Goal: Task Accomplishment & Management: Complete application form

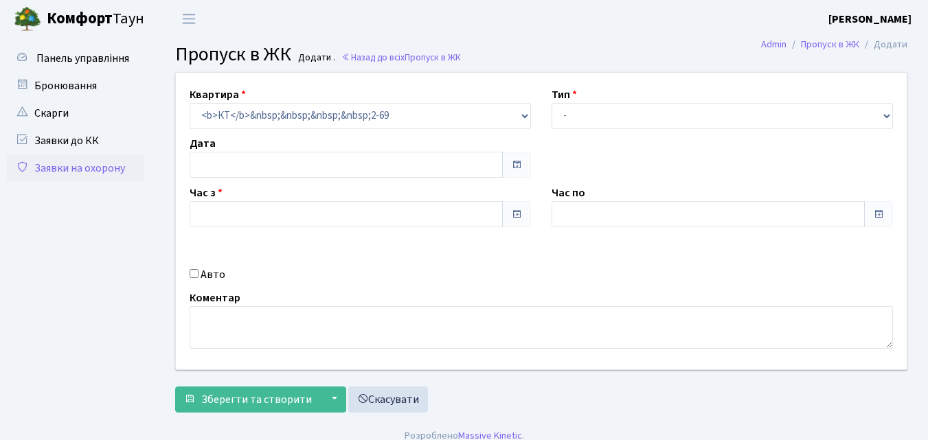
type input "[DATE]"
type input "08:30"
type input "09:30"
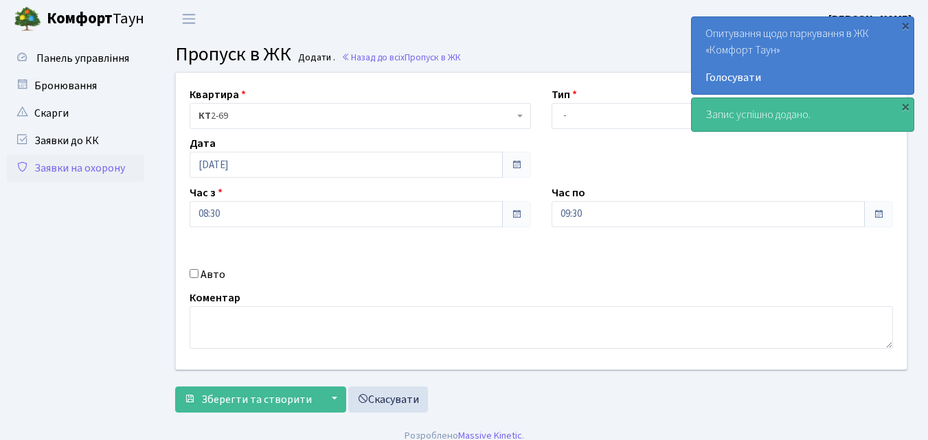
click at [574, 89] on label "Тип" at bounding box center [564, 95] width 25 height 16
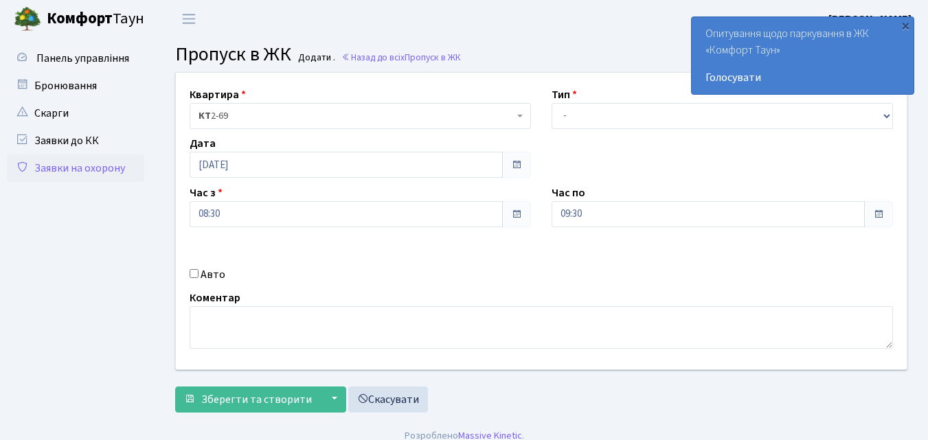
click at [574, 93] on label "Тип" at bounding box center [564, 95] width 25 height 16
click at [577, 95] on div "Тип - Доставка Таксі Гості Сервіс" at bounding box center [722, 108] width 362 height 43
click at [567, 112] on select "- Доставка Таксі Гості Сервіс" at bounding box center [722, 116] width 341 height 26
select select "1"
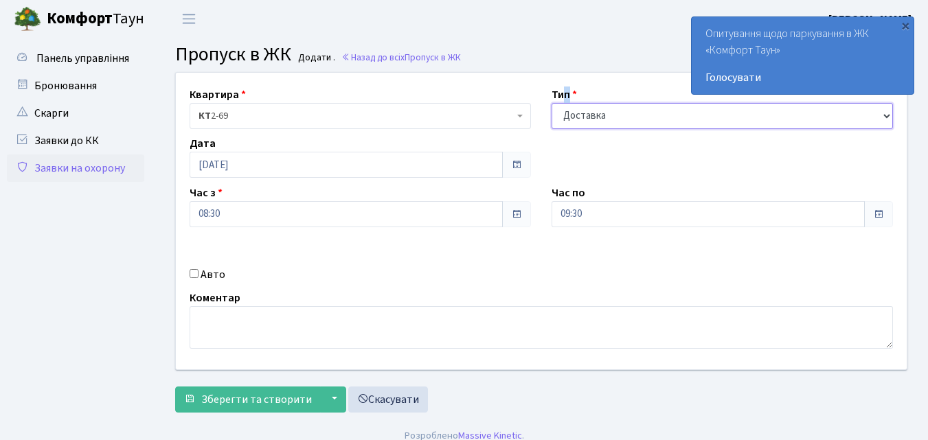
click at [552, 103] on select "- Доставка Таксі Гості Сервіс" at bounding box center [722, 116] width 341 height 26
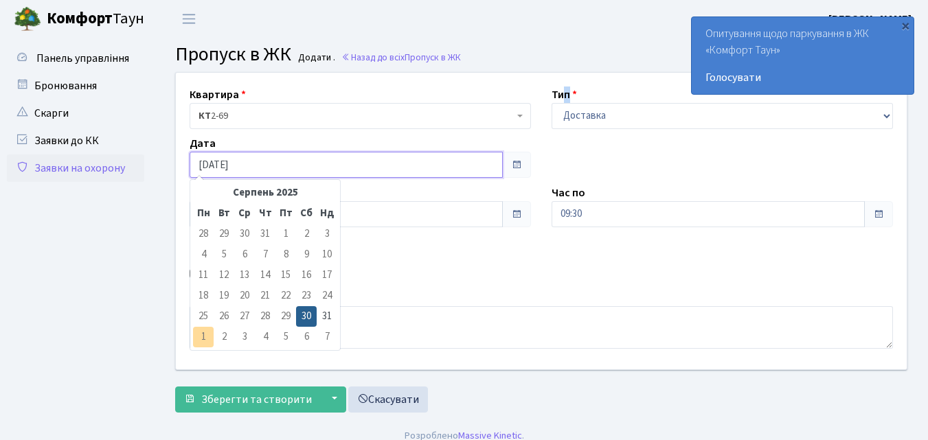
click at [220, 166] on input "[DATE]" at bounding box center [346, 165] width 313 height 26
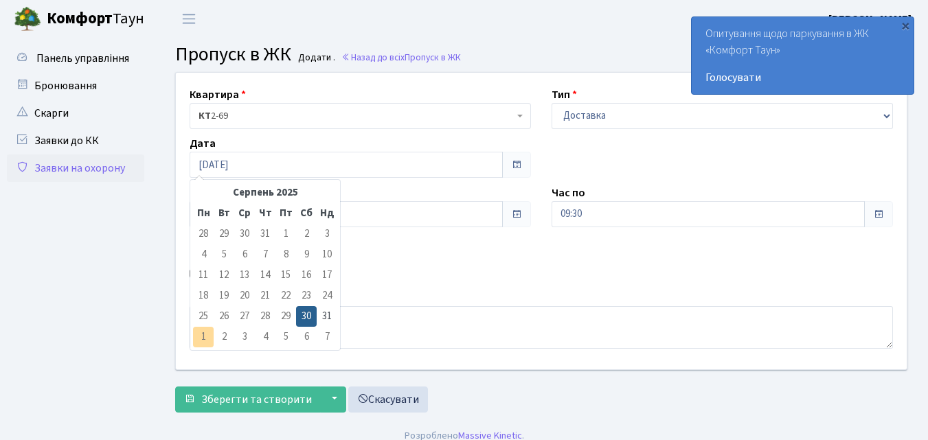
click at [203, 332] on td "1" at bounding box center [203, 337] width 21 height 21
click at [204, 332] on td "1" at bounding box center [203, 337] width 21 height 21
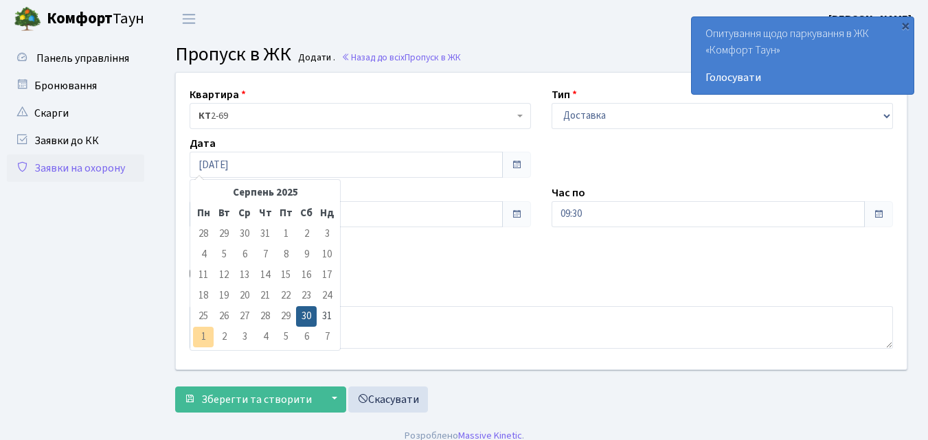
click at [204, 332] on td "1" at bounding box center [203, 337] width 21 height 21
click at [329, 319] on td "31" at bounding box center [327, 316] width 21 height 21
type input "31.08.2025"
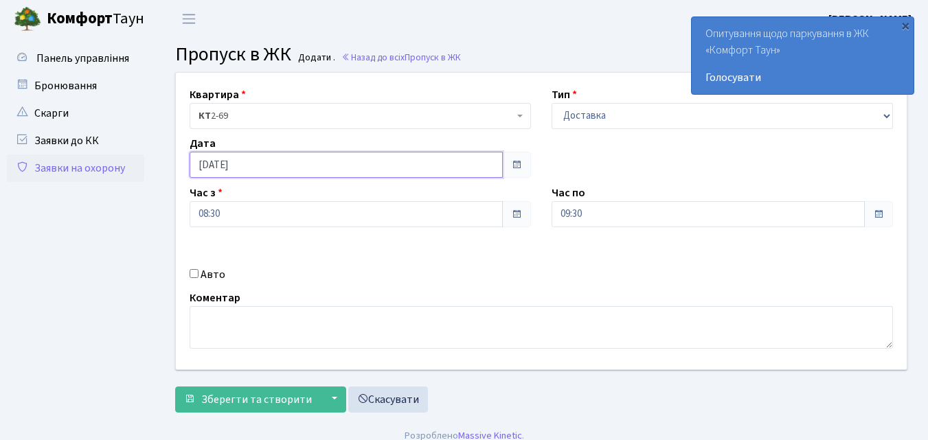
click at [256, 168] on input "31.08.2025" at bounding box center [346, 165] width 313 height 26
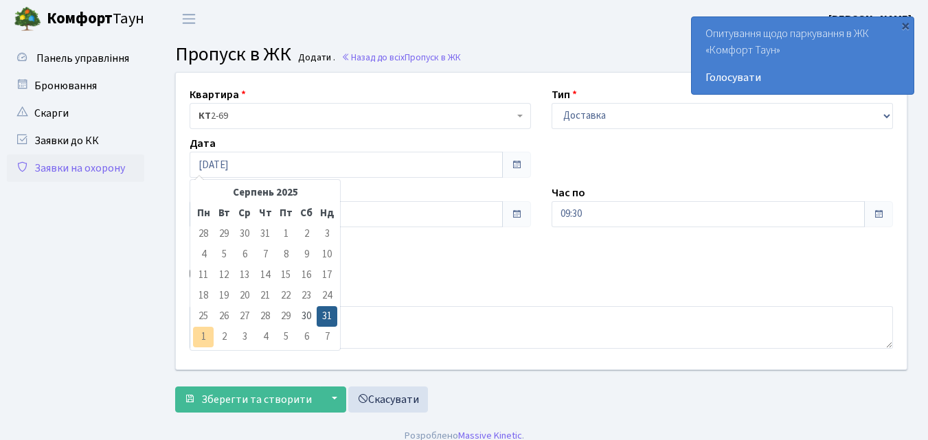
click at [205, 334] on td "1" at bounding box center [203, 337] width 21 height 21
click at [206, 334] on td "1" at bounding box center [203, 337] width 21 height 21
click at [224, 331] on td "2" at bounding box center [224, 337] width 21 height 21
click at [227, 333] on td "2" at bounding box center [224, 337] width 21 height 21
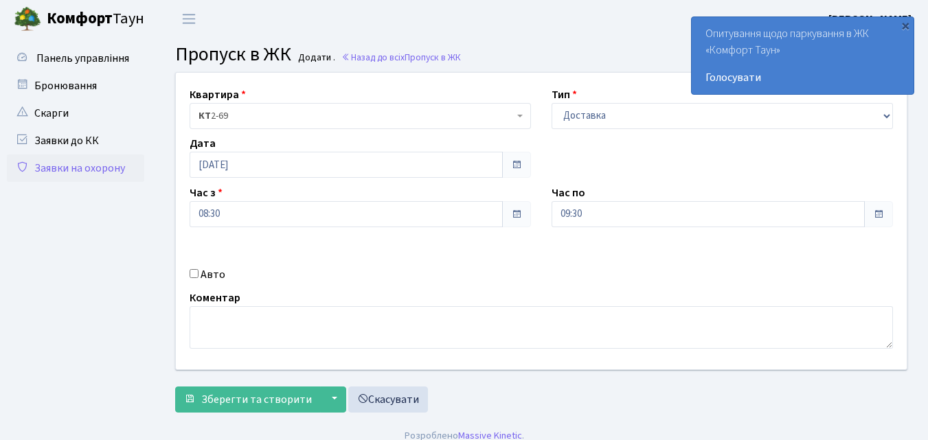
click at [514, 211] on span at bounding box center [516, 214] width 11 height 11
click at [523, 210] on span at bounding box center [516, 214] width 29 height 26
click at [521, 169] on span at bounding box center [516, 164] width 11 height 11
click at [513, 162] on span at bounding box center [516, 164] width 11 height 11
click at [515, 163] on span at bounding box center [516, 164] width 11 height 11
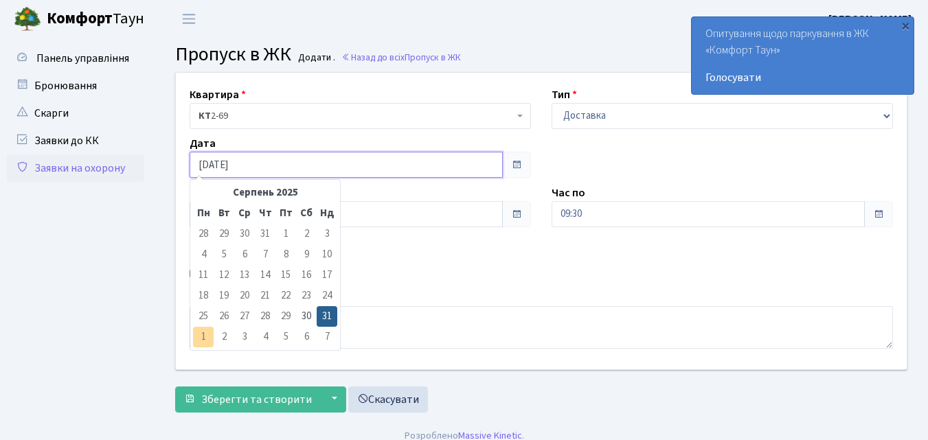
click at [476, 165] on input "31.08.2025" at bounding box center [346, 165] width 313 height 26
click at [203, 335] on td "1" at bounding box center [203, 337] width 21 height 21
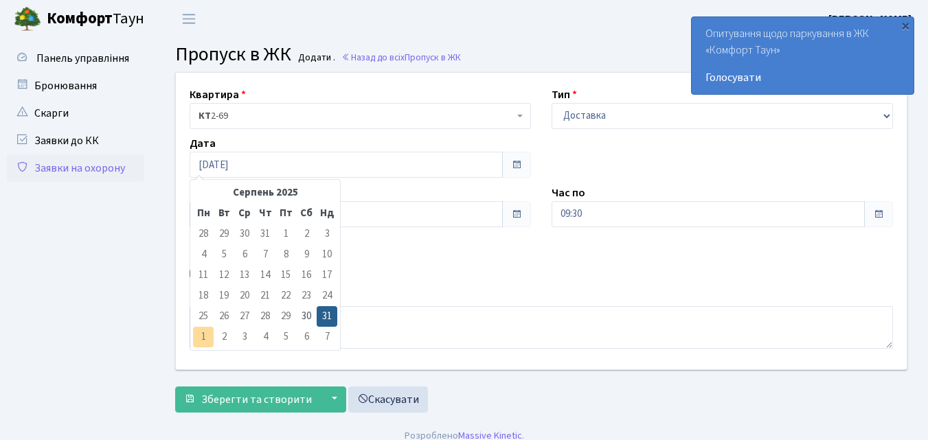
click at [203, 335] on td "1" at bounding box center [203, 337] width 21 height 21
click at [263, 165] on input "31.08.2025" at bounding box center [346, 165] width 313 height 26
click at [253, 168] on input "31.08.2025" at bounding box center [346, 165] width 313 height 26
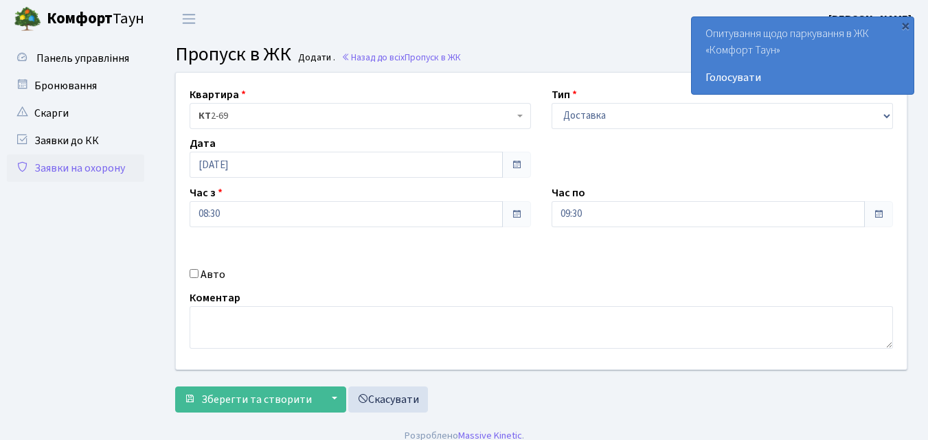
click at [514, 164] on span at bounding box center [516, 164] width 11 height 11
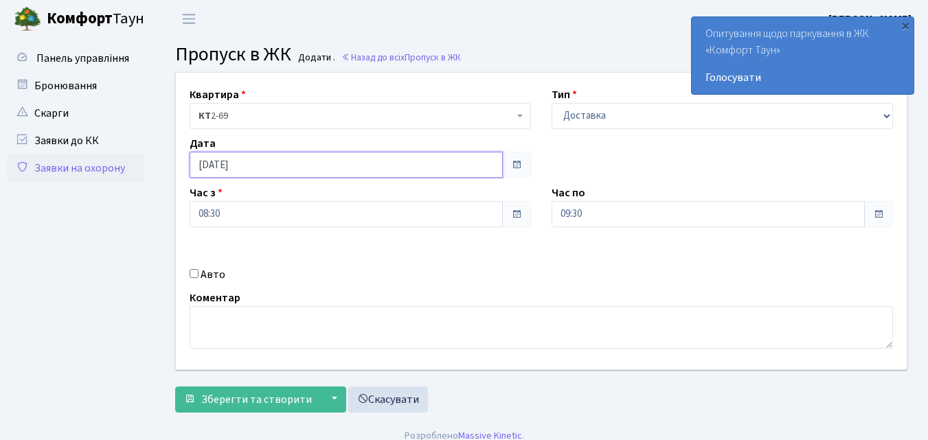
click at [430, 165] on input "31.08.2025" at bounding box center [346, 165] width 313 height 26
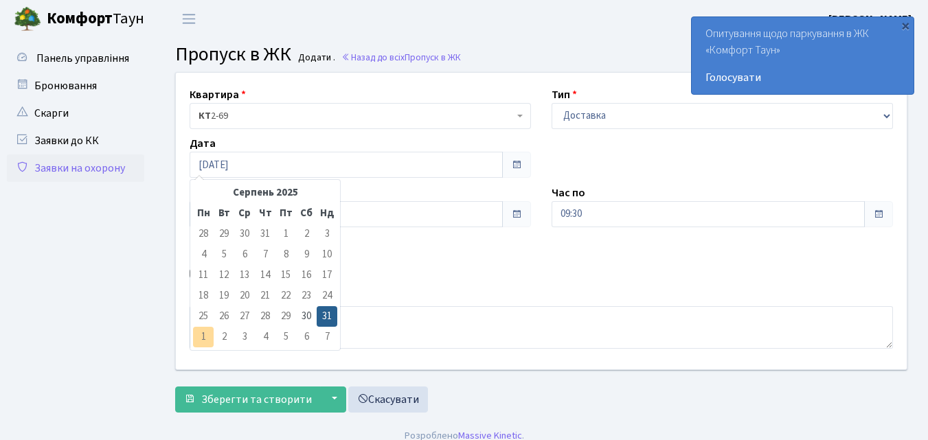
click at [212, 330] on td "1" at bounding box center [203, 337] width 21 height 21
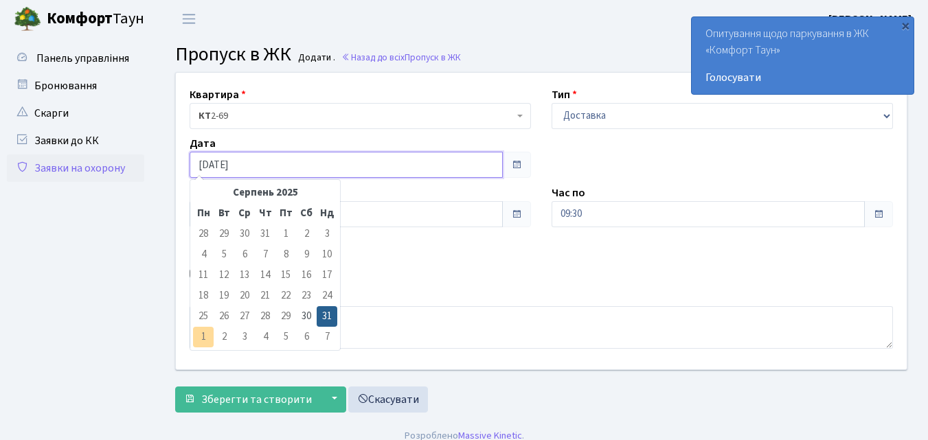
click at [297, 159] on input "31.08.2025" at bounding box center [346, 165] width 313 height 26
click at [269, 167] on input "31.08.2025" at bounding box center [346, 165] width 313 height 26
click at [267, 164] on input "31.08.2025" at bounding box center [346, 165] width 313 height 26
click at [225, 337] on td "2" at bounding box center [224, 337] width 21 height 21
click at [225, 335] on td "2" at bounding box center [224, 337] width 21 height 21
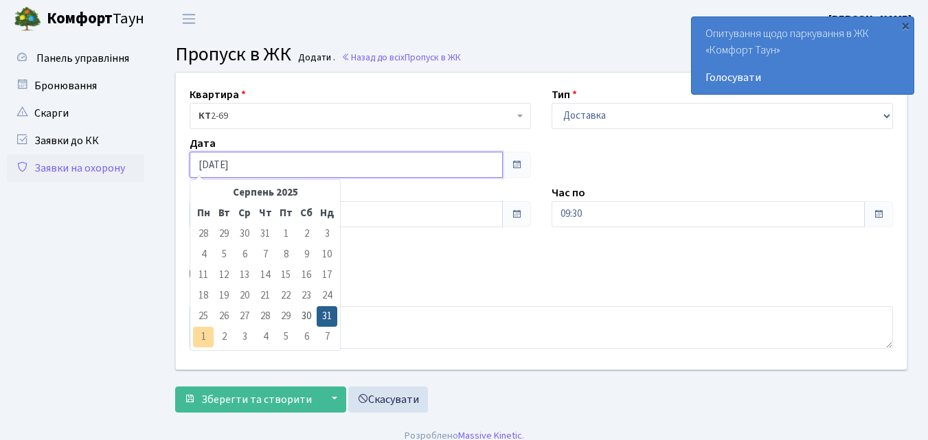
click at [266, 163] on input "31.08.2025" at bounding box center [346, 165] width 313 height 26
click at [234, 164] on input "31.08.2025" at bounding box center [346, 165] width 313 height 26
click at [250, 162] on input "31.08.2025" at bounding box center [346, 165] width 313 height 26
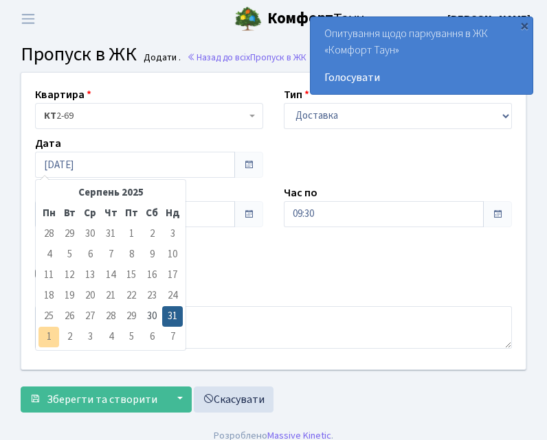
click at [49, 339] on td "1" at bounding box center [48, 337] width 21 height 21
click at [406, 243] on div "Квартира <b>КТ</b>&nbsp;&nbsp;&nbsp;&nbsp;2-69 КТ 2-69 Тип - Доставка Таксі Гос…" at bounding box center [273, 221] width 525 height 297
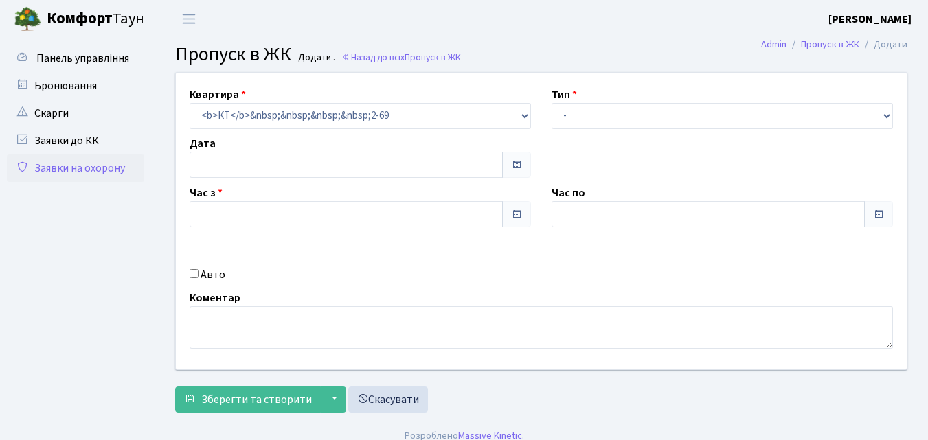
type input "[DATE]"
type input "08:30"
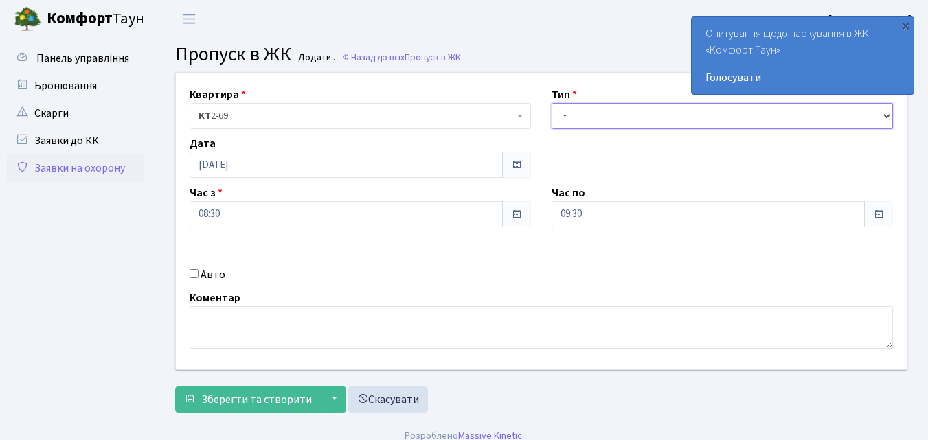
click at [572, 113] on select "- Доставка Таксі Гості Сервіс" at bounding box center [722, 116] width 341 height 26
click at [609, 300] on div "Коментар" at bounding box center [541, 319] width 724 height 59
click at [589, 212] on input "09:30" at bounding box center [708, 214] width 313 height 26
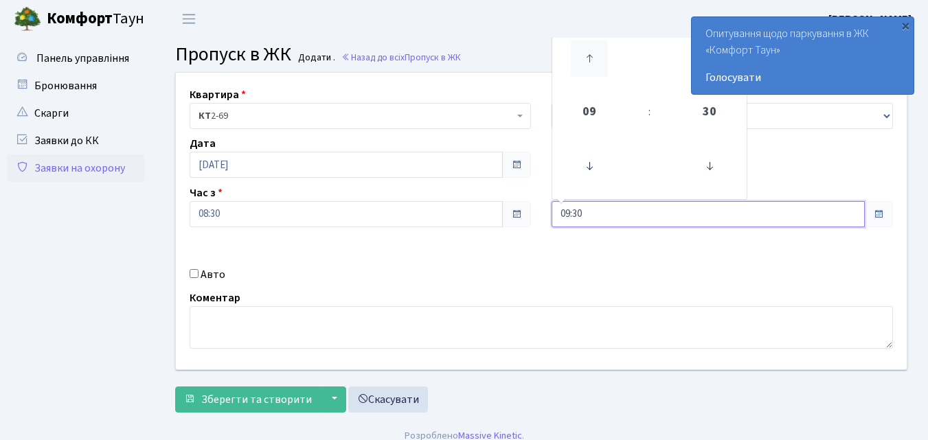
click at [589, 58] on icon at bounding box center [589, 58] width 37 height 37
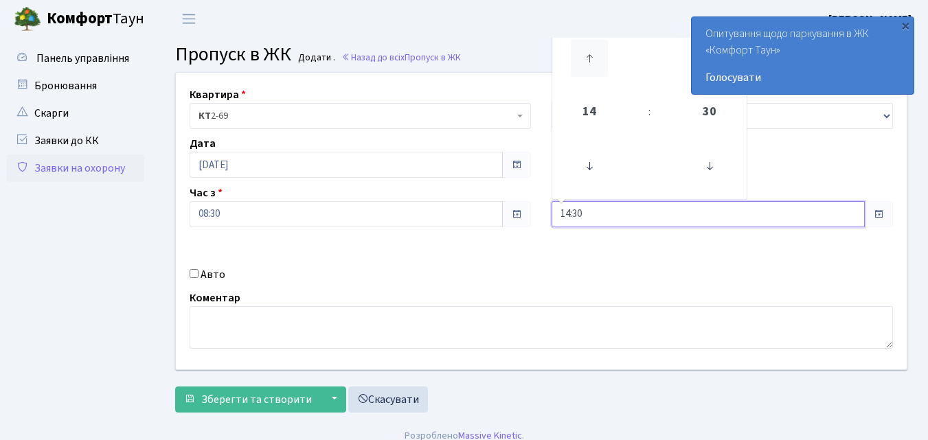
click at [589, 58] on icon at bounding box center [589, 58] width 37 height 37
type input "18:30"
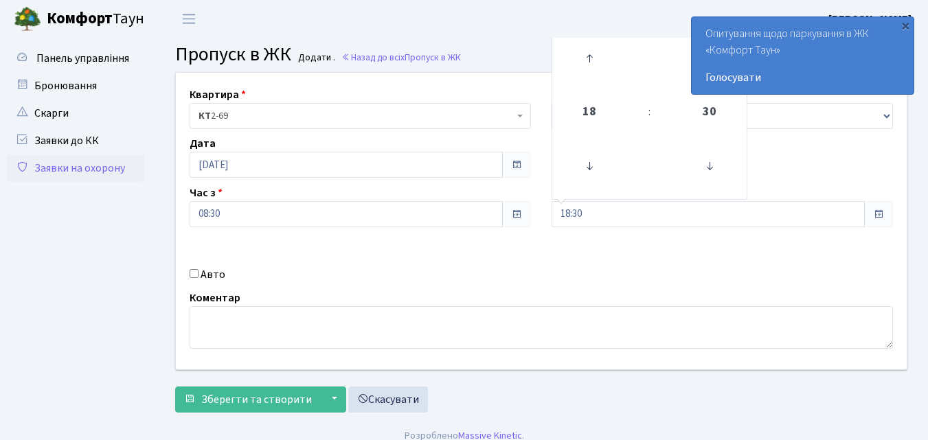
click at [196, 274] on input "Авто" at bounding box center [194, 273] width 9 height 9
checkbox input "true"
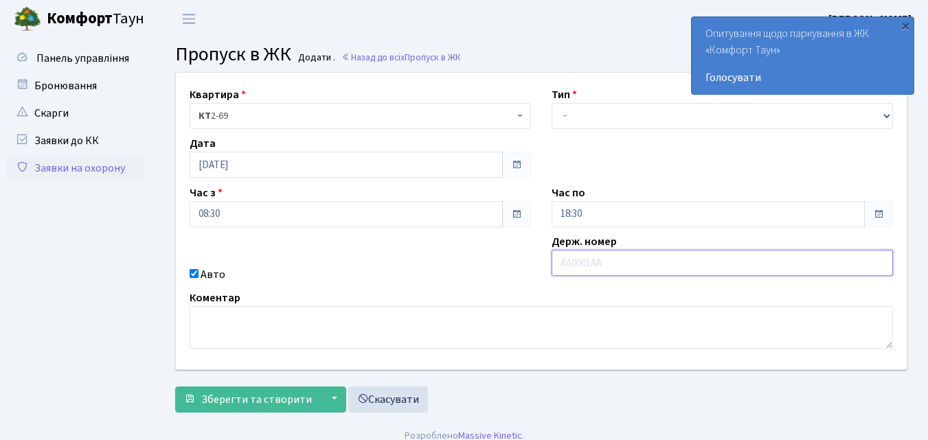
click at [569, 264] on input "text" at bounding box center [722, 263] width 341 height 26
type input "АА7801ОЕ"
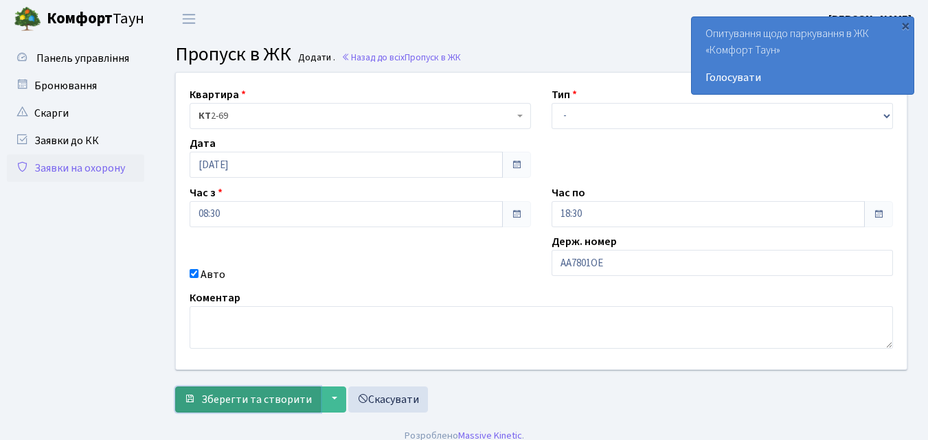
click at [263, 399] on span "Зберегти та створити" at bounding box center [256, 399] width 111 height 15
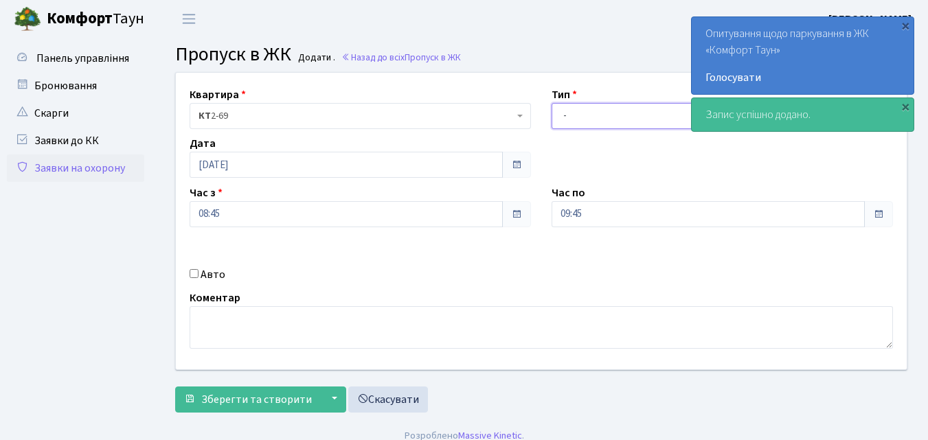
click at [563, 117] on select "- Доставка Таксі Гості Сервіс" at bounding box center [722, 116] width 341 height 26
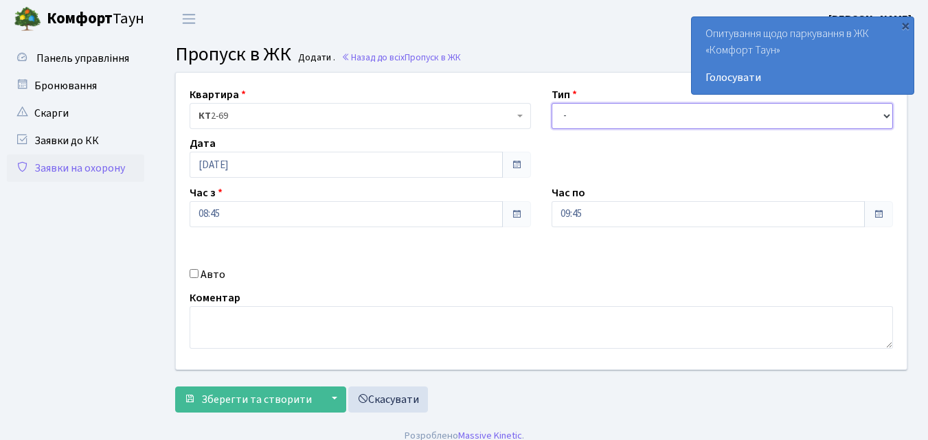
select select "1"
click at [552, 103] on select "- Доставка Таксі Гості Сервіс" at bounding box center [722, 116] width 341 height 26
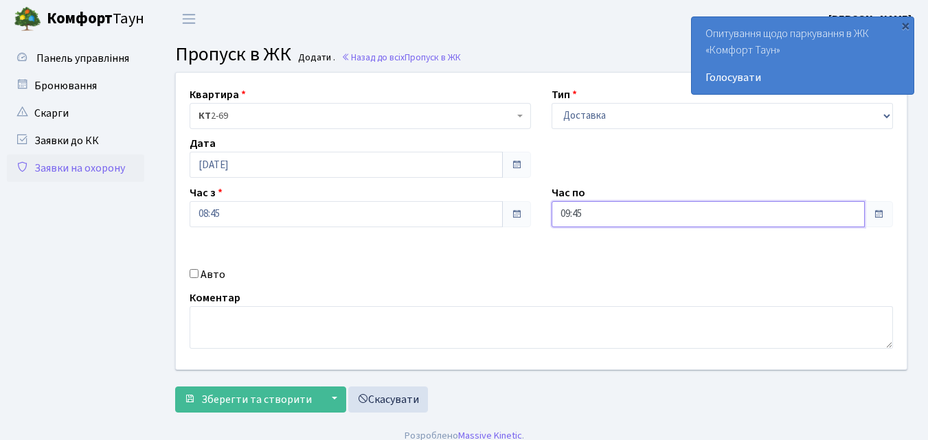
click at [611, 202] on input "09:45" at bounding box center [708, 214] width 313 height 26
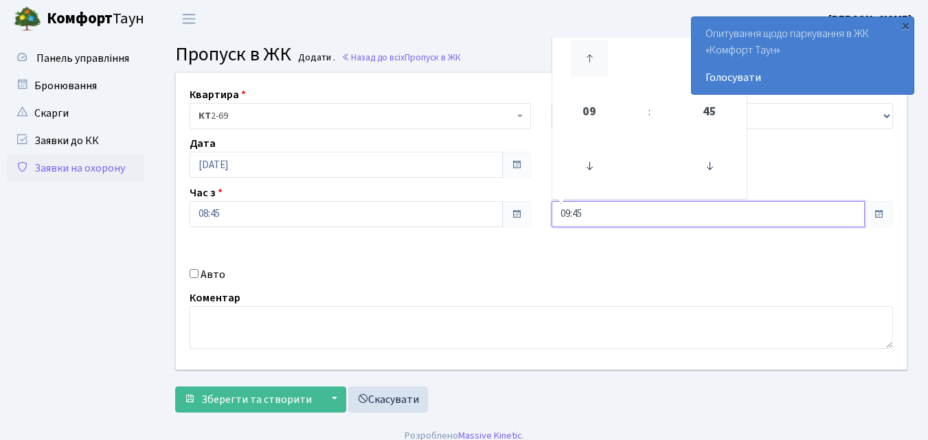
click at [591, 56] on icon at bounding box center [589, 58] width 37 height 37
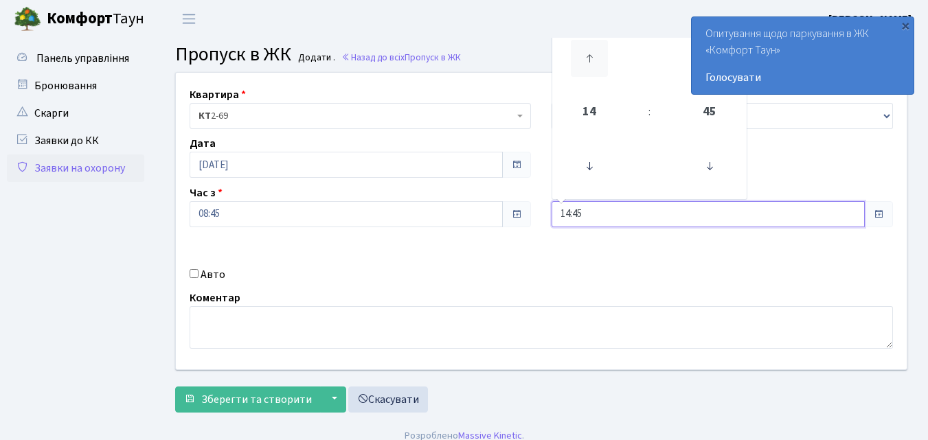
click at [591, 56] on icon at bounding box center [589, 58] width 37 height 37
click at [593, 56] on icon at bounding box center [589, 58] width 37 height 37
type input "17:45"
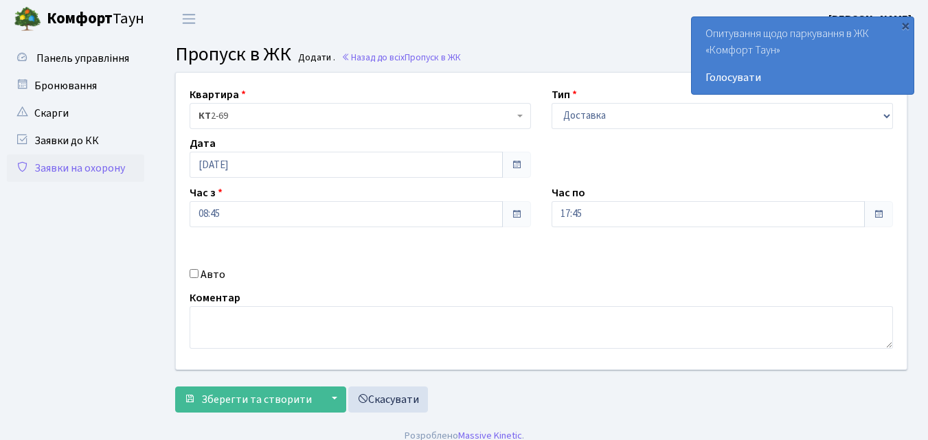
click at [198, 271] on input "Авто" at bounding box center [194, 273] width 9 height 9
checkbox input "true"
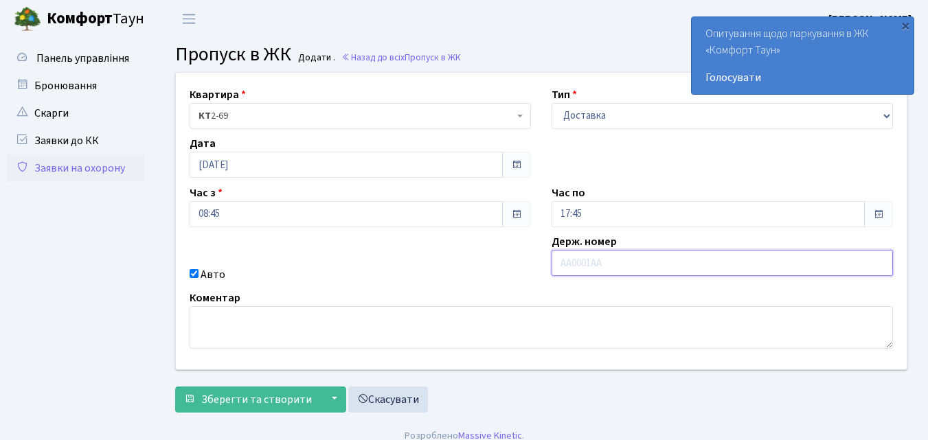
click at [571, 260] on input "text" at bounding box center [722, 263] width 341 height 26
click at [618, 264] on input "text" at bounding box center [722, 263] width 341 height 26
type input "КА8364МА"
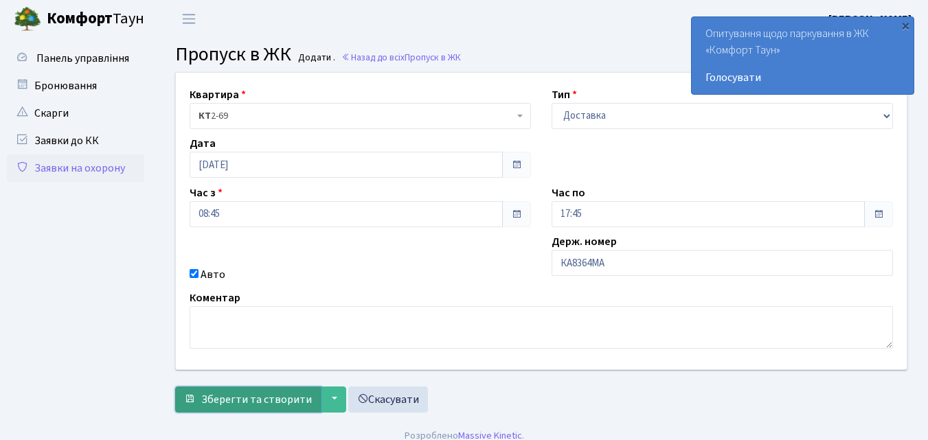
click at [221, 400] on span "Зберегти та створити" at bounding box center [256, 399] width 111 height 15
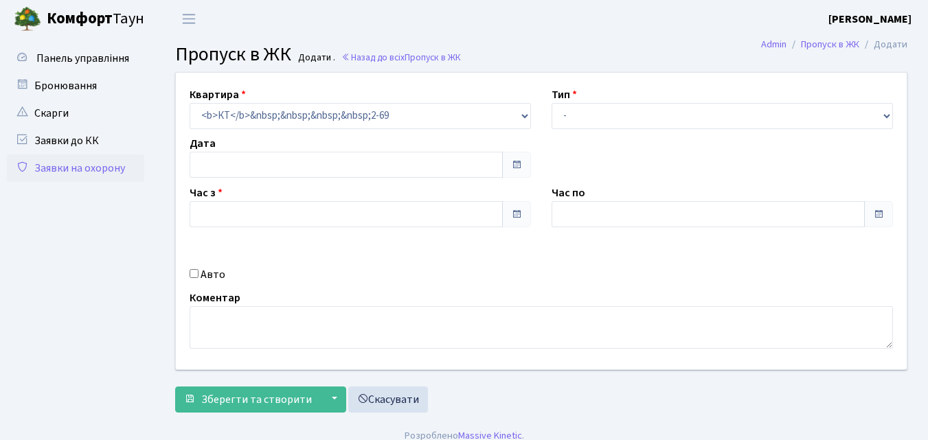
type input "[DATE]"
type input "08:45"
type input "09:45"
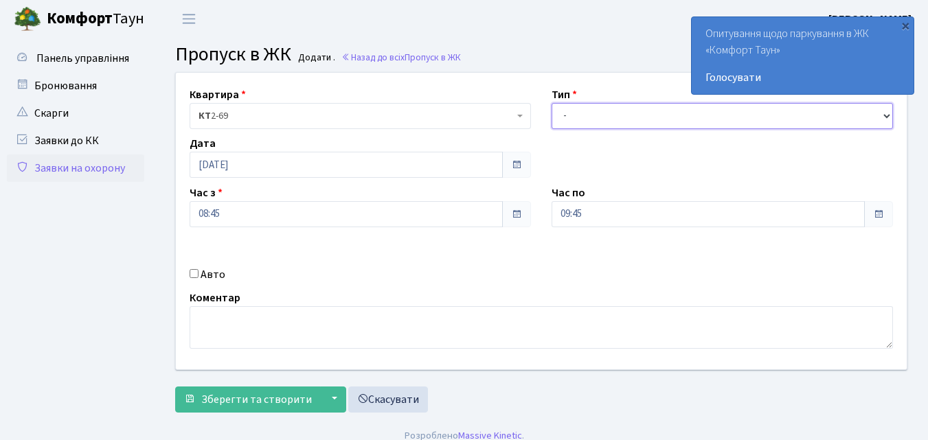
click at [564, 115] on select "- Доставка Таксі Гості Сервіс" at bounding box center [722, 116] width 341 height 26
select select "1"
click at [552, 103] on select "- Доставка Таксі Гості Сервіс" at bounding box center [722, 116] width 341 height 26
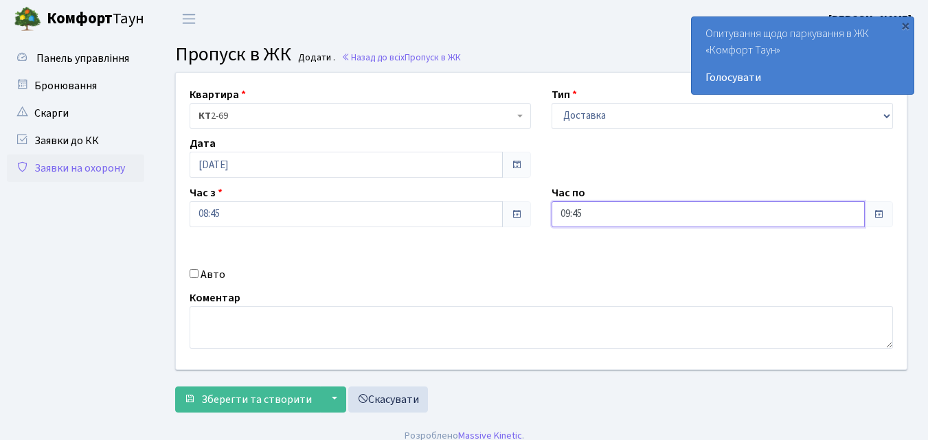
click at [588, 214] on input "09:45" at bounding box center [708, 214] width 313 height 26
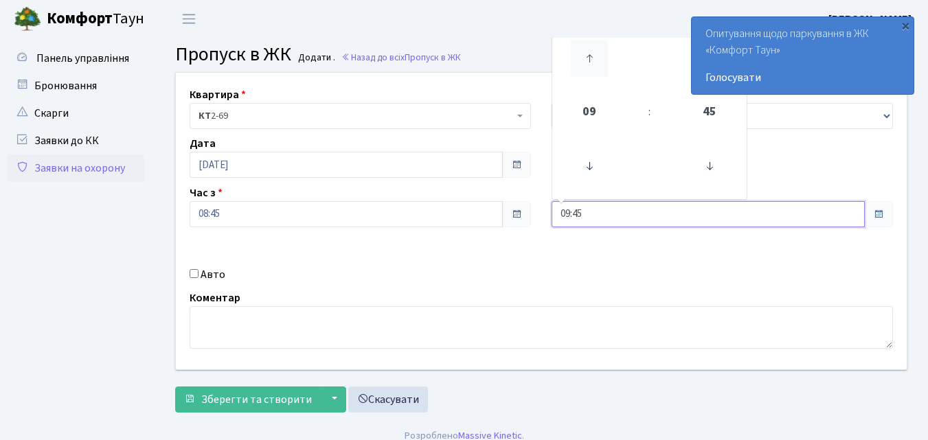
click at [591, 58] on icon at bounding box center [589, 58] width 37 height 37
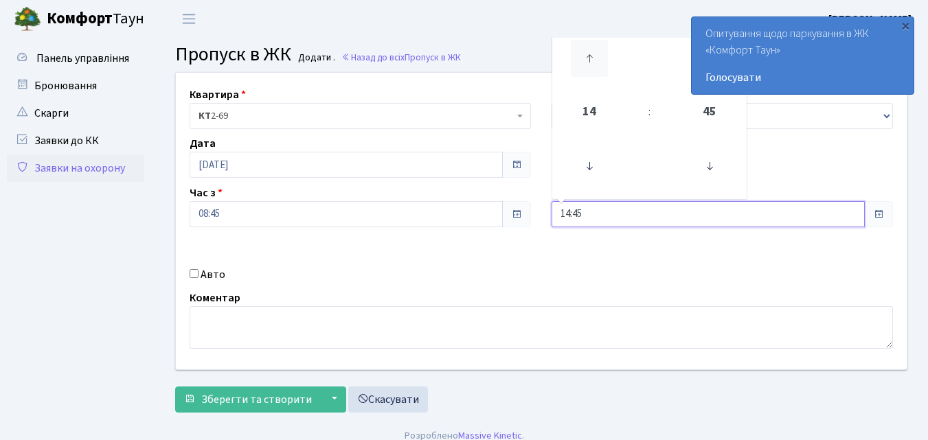
click at [591, 58] on icon at bounding box center [589, 58] width 37 height 37
type input "18:45"
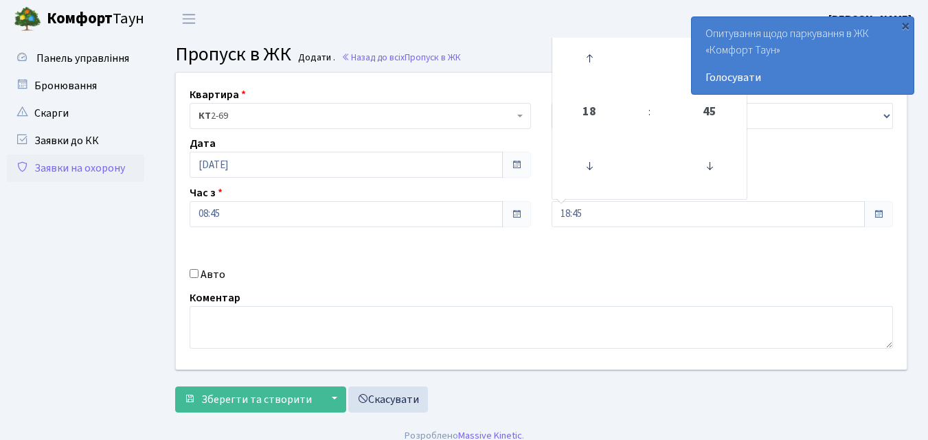
click at [198, 275] on input "Авто" at bounding box center [194, 273] width 9 height 9
checkbox input "true"
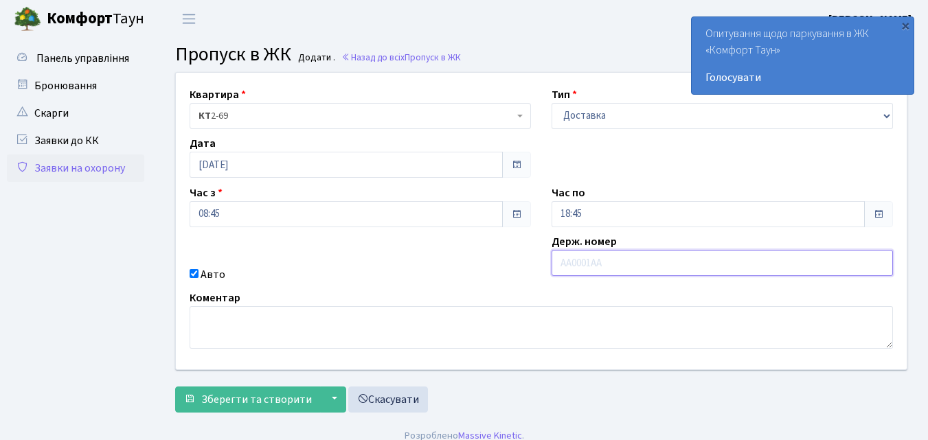
click at [575, 263] on input "text" at bounding box center [722, 263] width 341 height 26
type input "КА0189ВЕ"
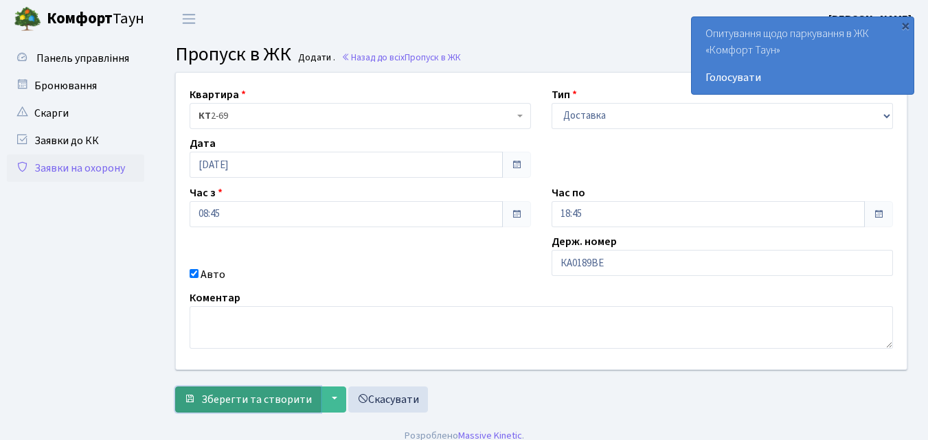
click at [257, 400] on span "Зберегти та створити" at bounding box center [256, 399] width 111 height 15
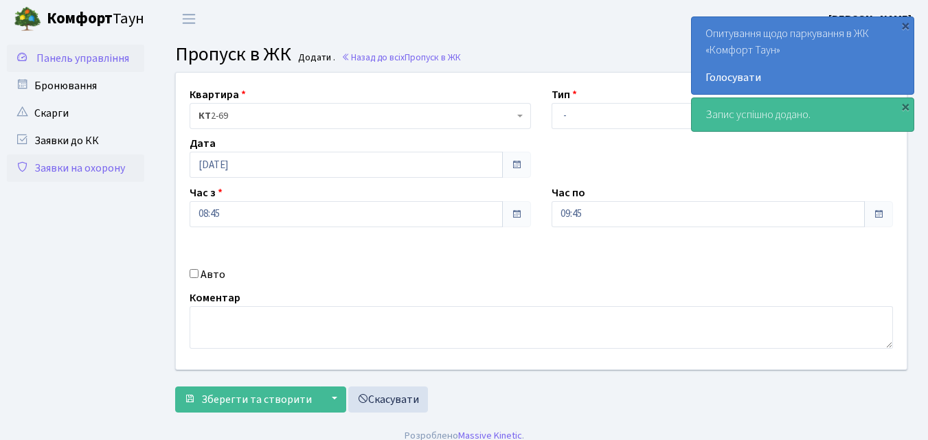
click at [90, 58] on span "Панель управління" at bounding box center [82, 58] width 93 height 15
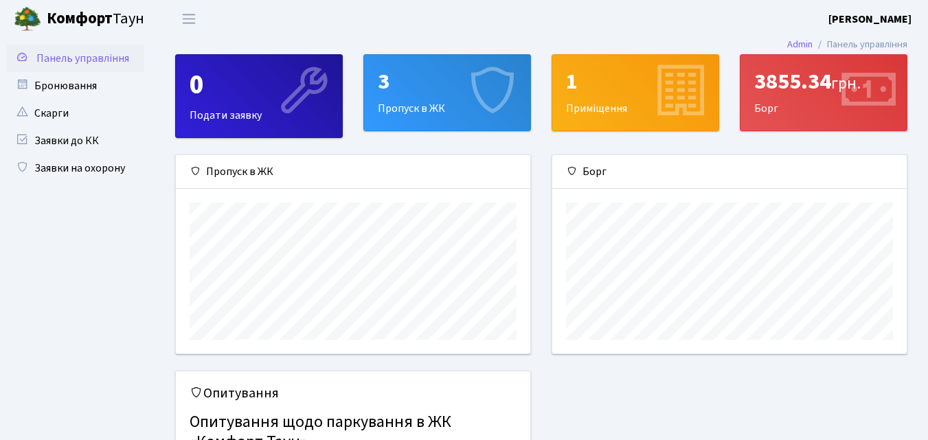
scroll to position [199, 354]
click at [440, 95] on div "3" at bounding box center [447, 82] width 139 height 26
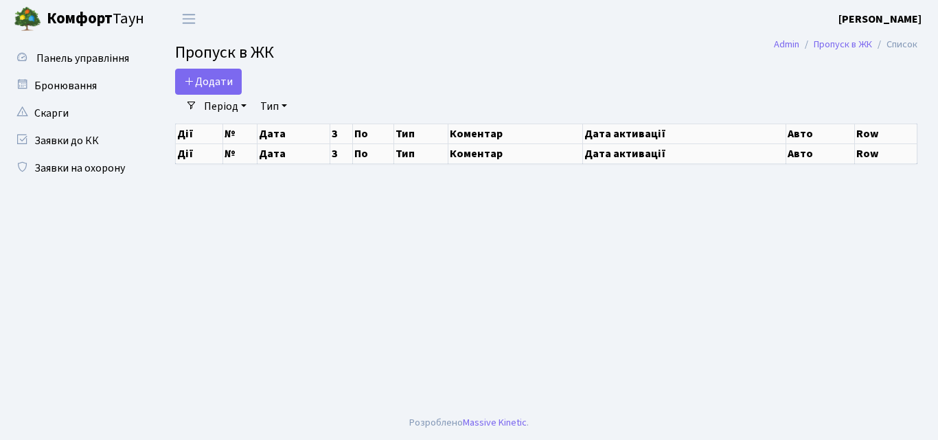
select select "25"
